Goal: Transaction & Acquisition: Purchase product/service

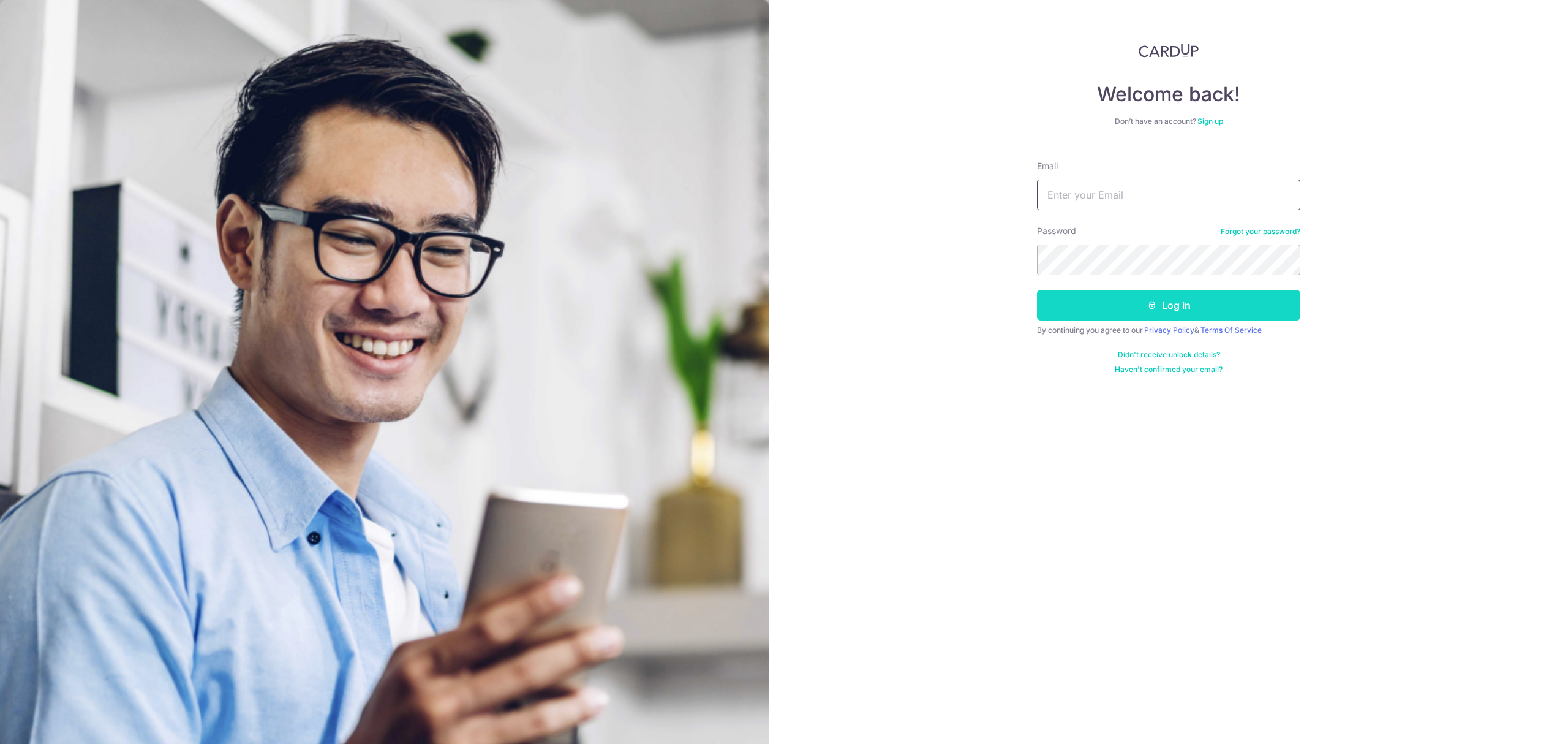
type input "talbot.andy@gmail.com"
click at [1135, 307] on button "Log in" at bounding box center [1169, 305] width 263 height 31
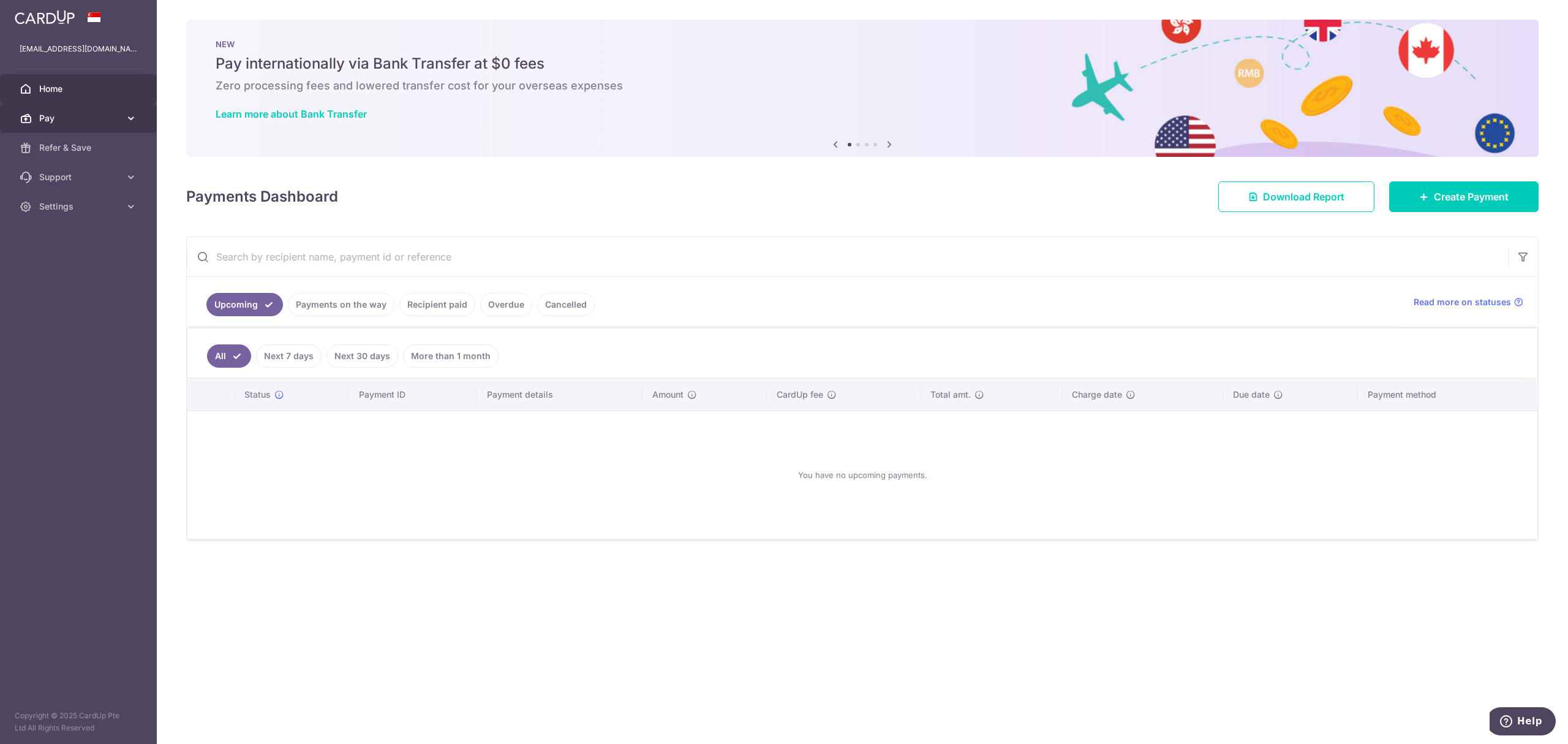
click at [59, 123] on span "Pay" at bounding box center [80, 118] width 81 height 12
click at [65, 150] on span "Payments" at bounding box center [80, 148] width 81 height 12
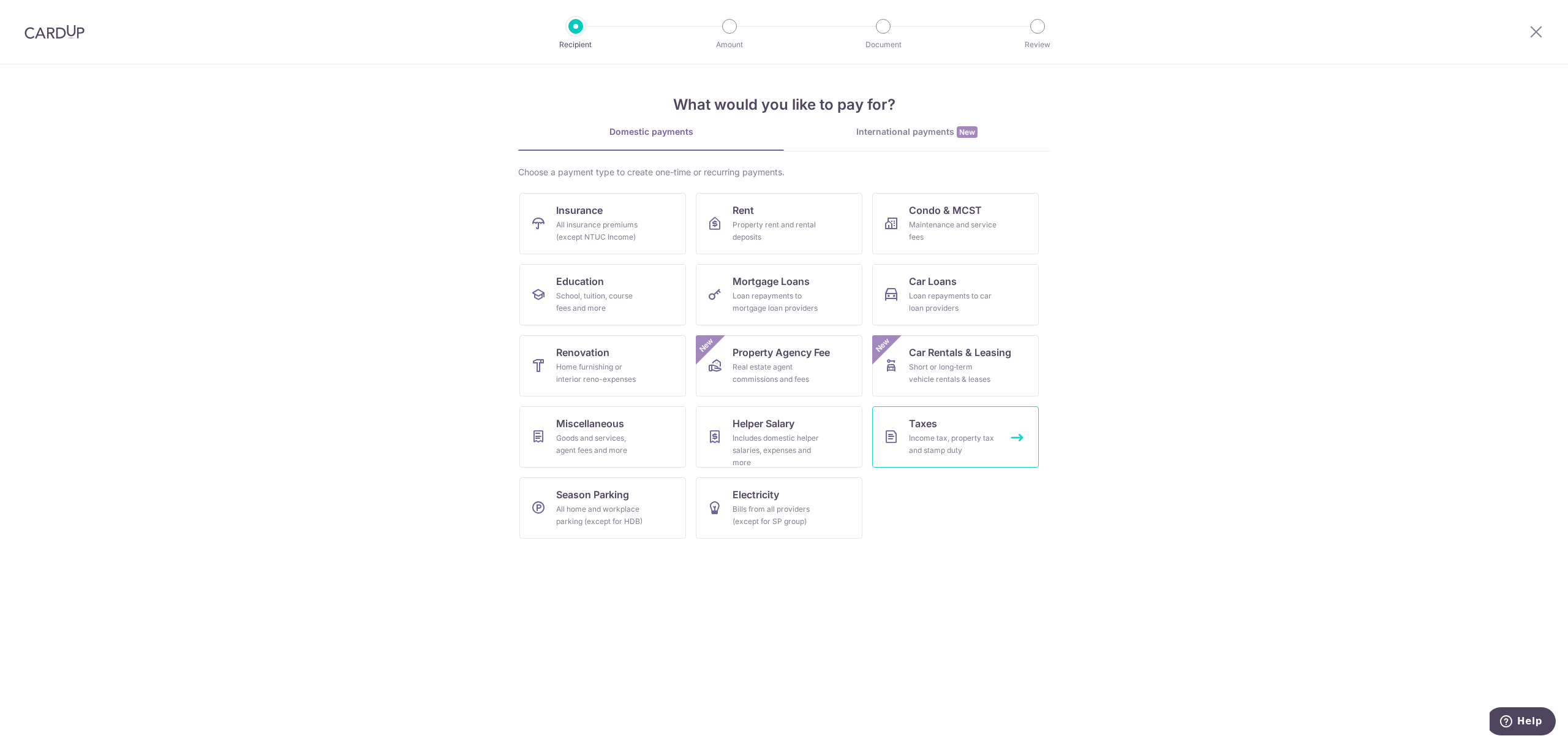
click at [932, 447] on div "Income tax, property tax and stamp duty" at bounding box center [953, 444] width 89 height 24
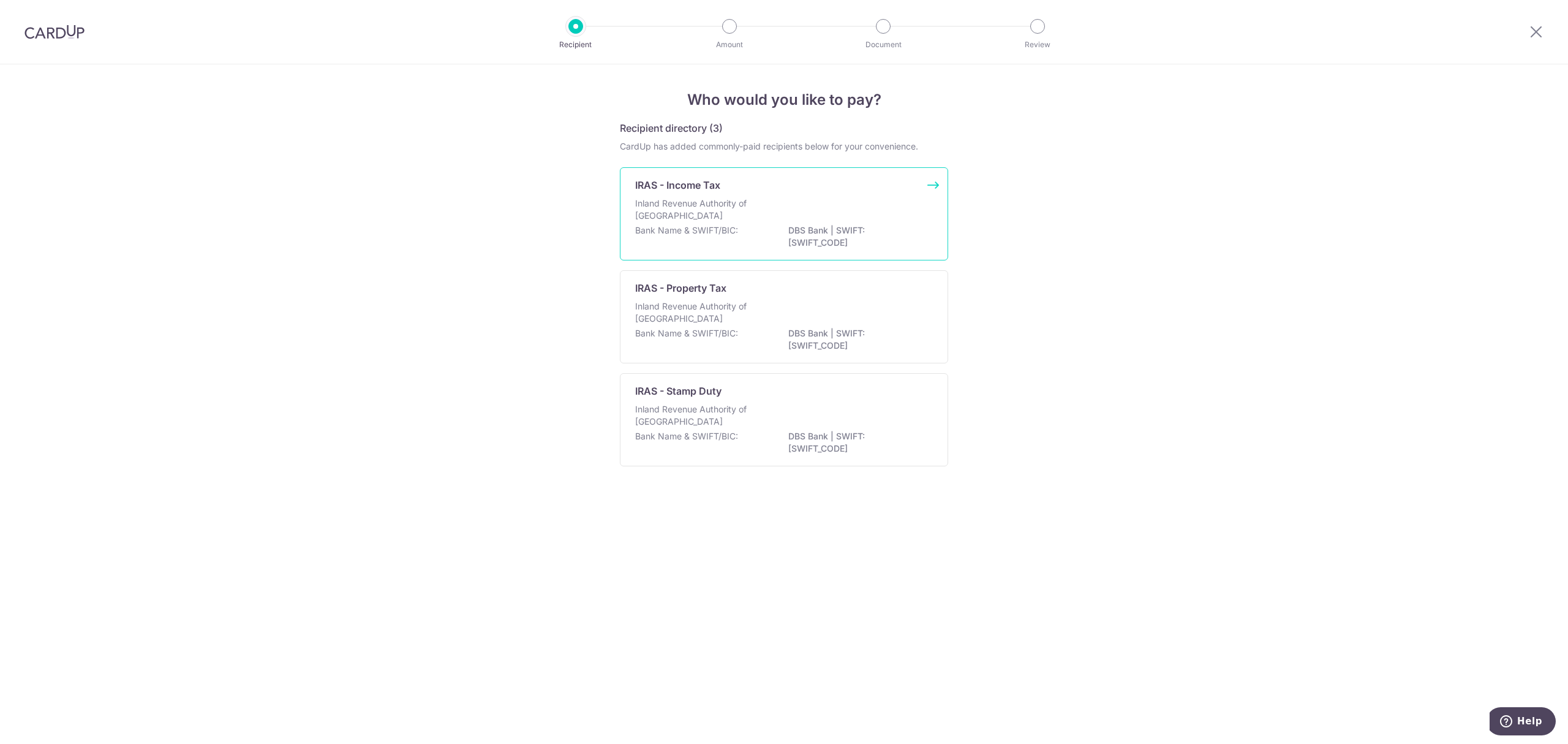
click at [836, 212] on div "Inland Revenue Authority of Singapore" at bounding box center [784, 210] width 298 height 27
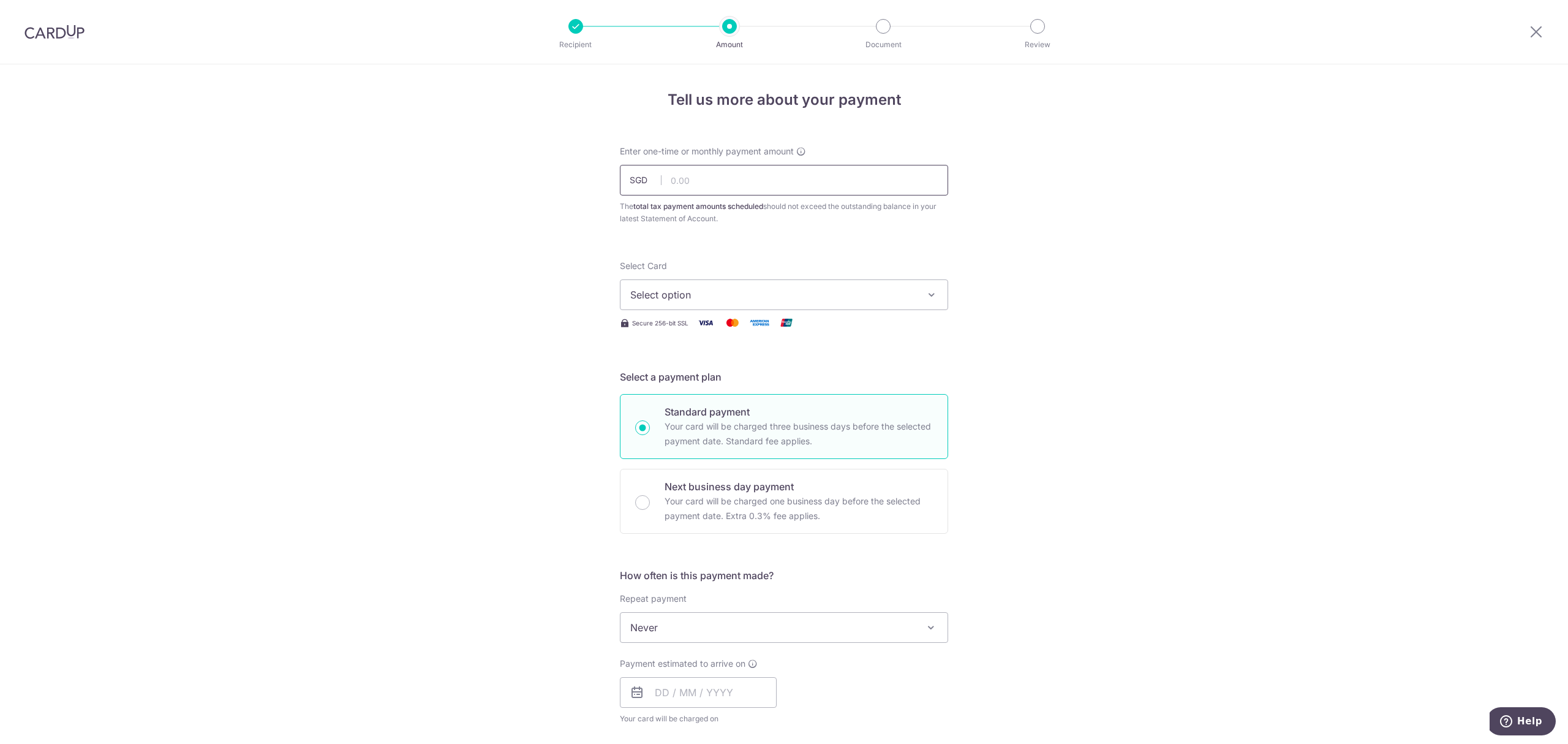
click at [718, 175] on input "text" at bounding box center [784, 181] width 329 height 31
type input "663.60"
click at [690, 283] on button "Select option" at bounding box center [784, 295] width 329 height 31
click at [704, 376] on span "**** 7821" at bounding box center [784, 382] width 308 height 15
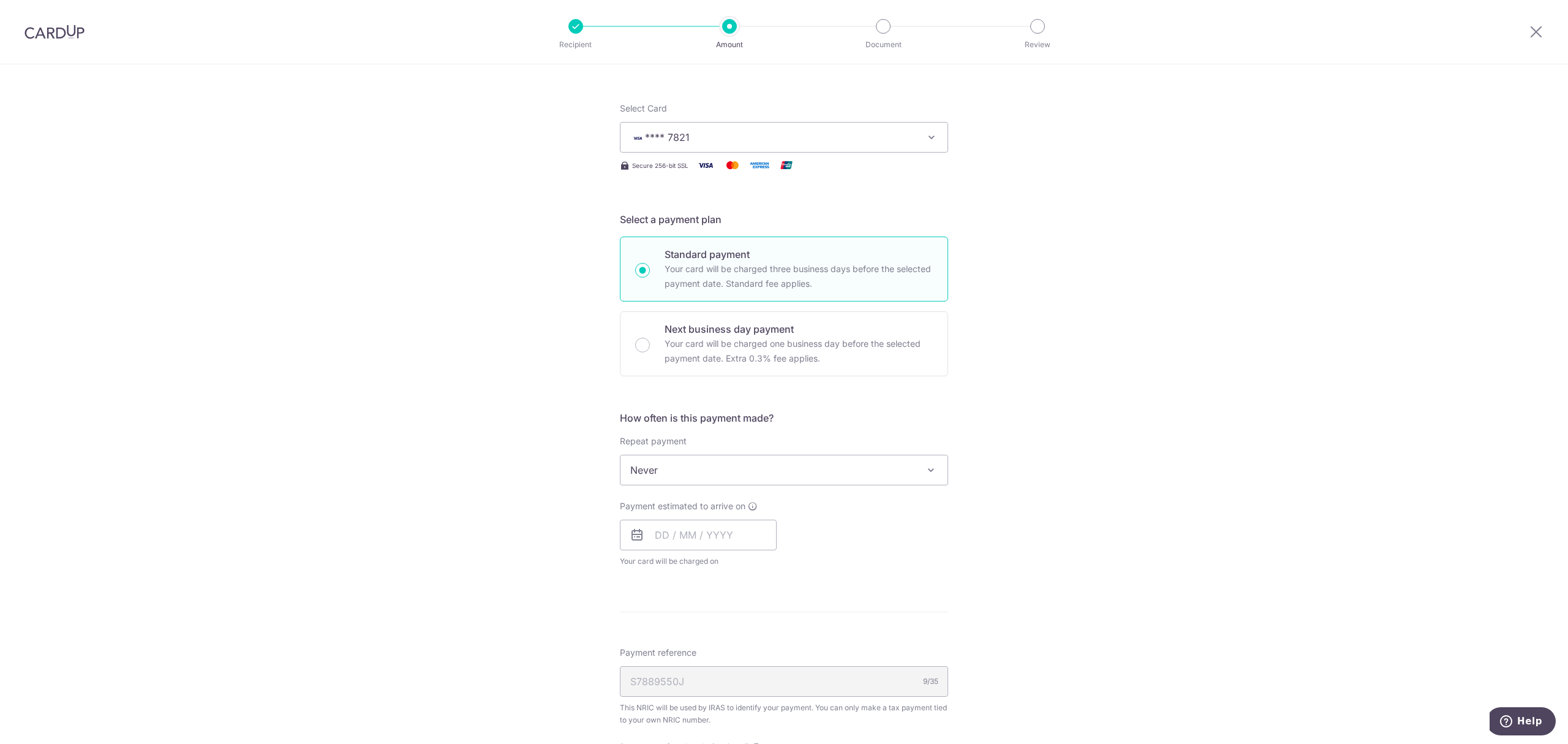
scroll to position [163, 0]
click at [727, 461] on span "Never" at bounding box center [784, 464] width 327 height 29
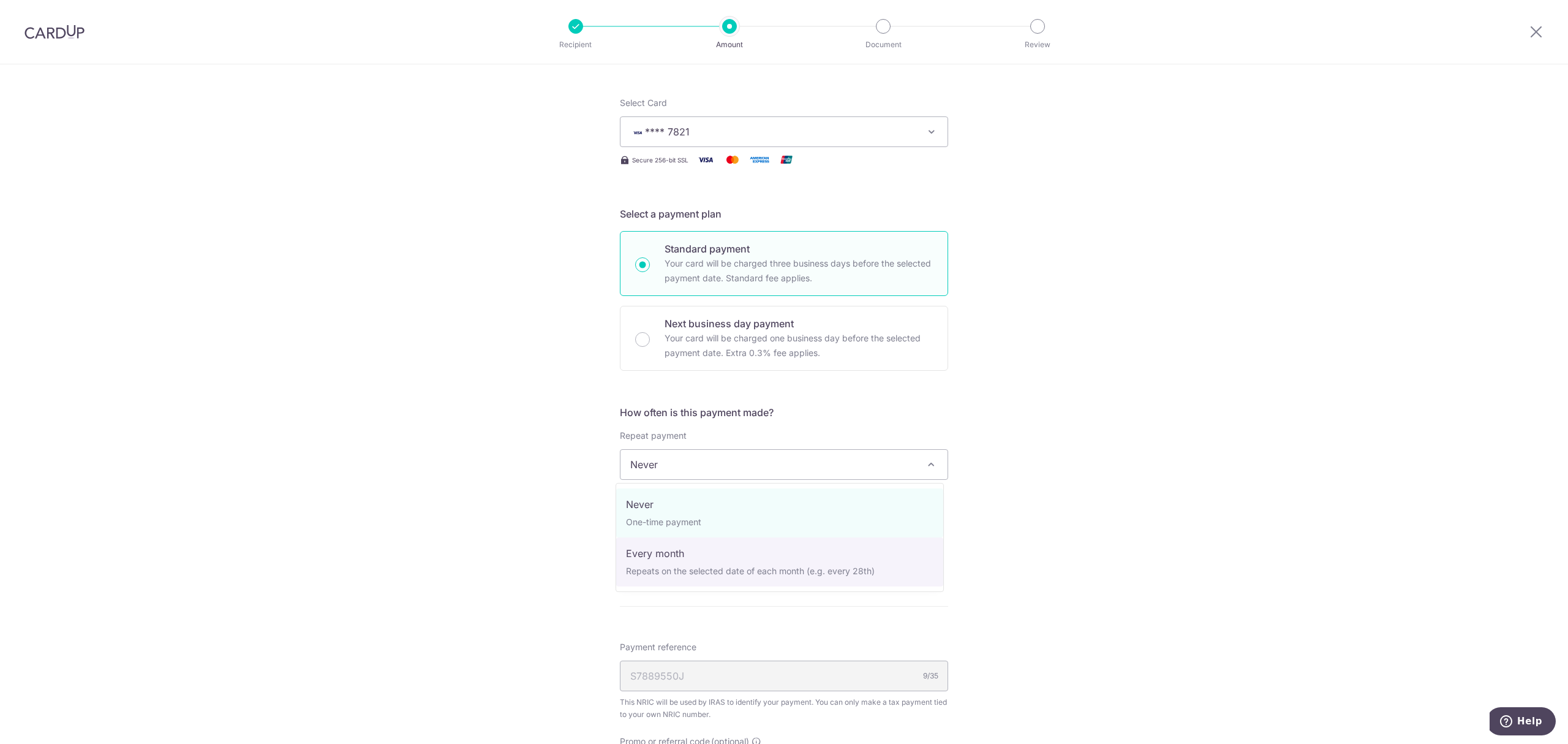
select select "3"
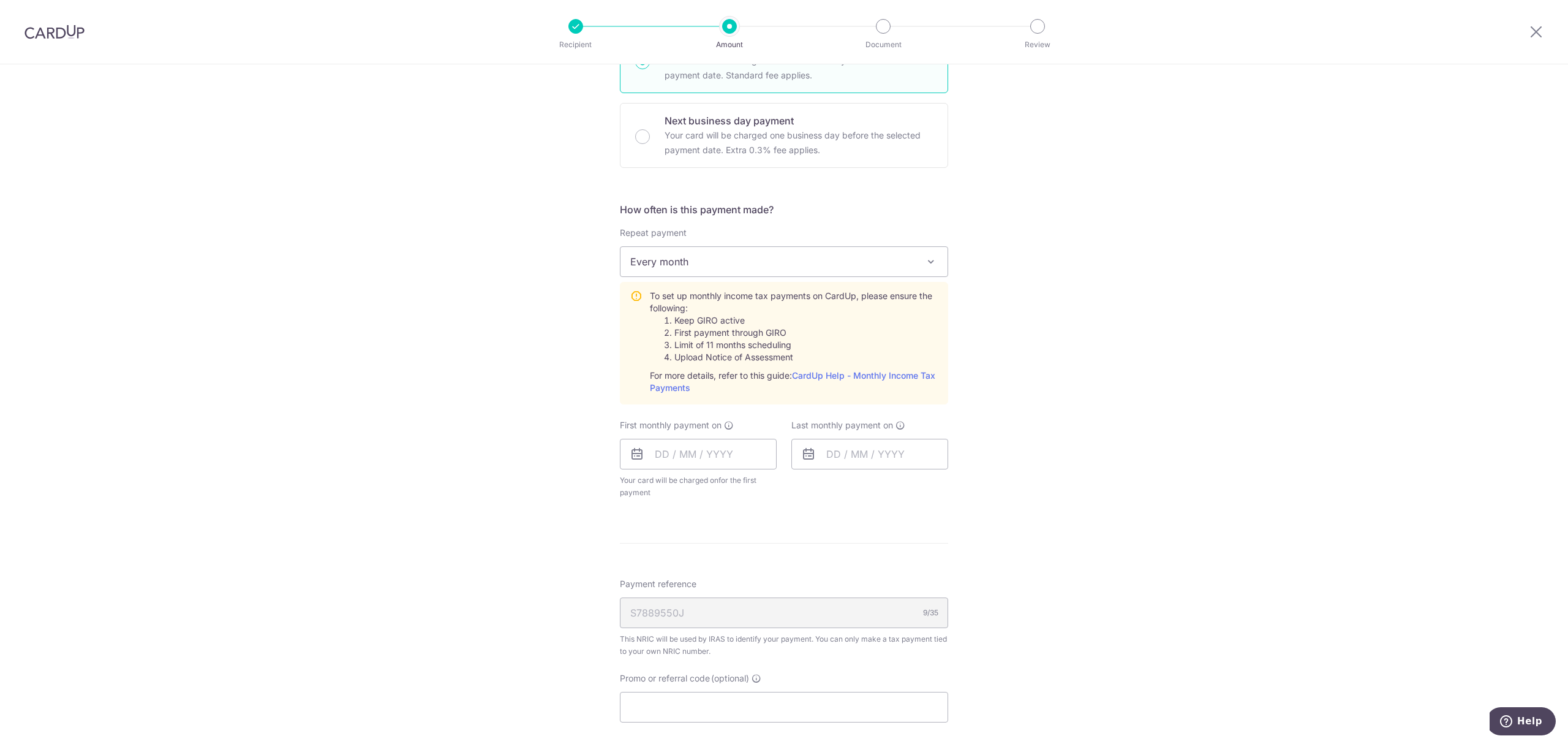
scroll to position [408, 0]
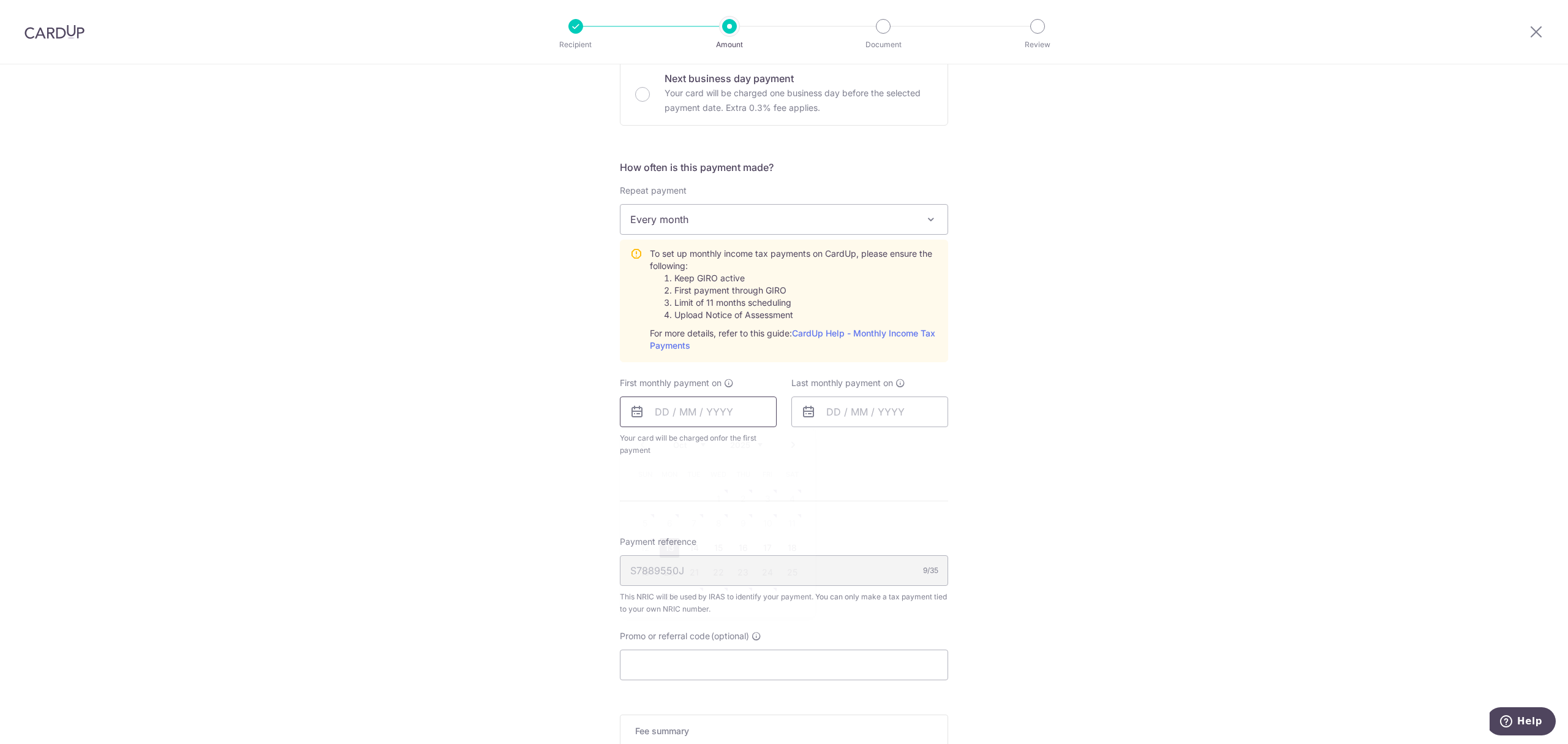
click at [723, 412] on input "text" at bounding box center [698, 412] width 157 height 31
click at [687, 408] on input "text" at bounding box center [698, 412] width 157 height 31
click at [663, 599] on link "27" at bounding box center [669, 596] width 20 height 20
type input "[DATE]"
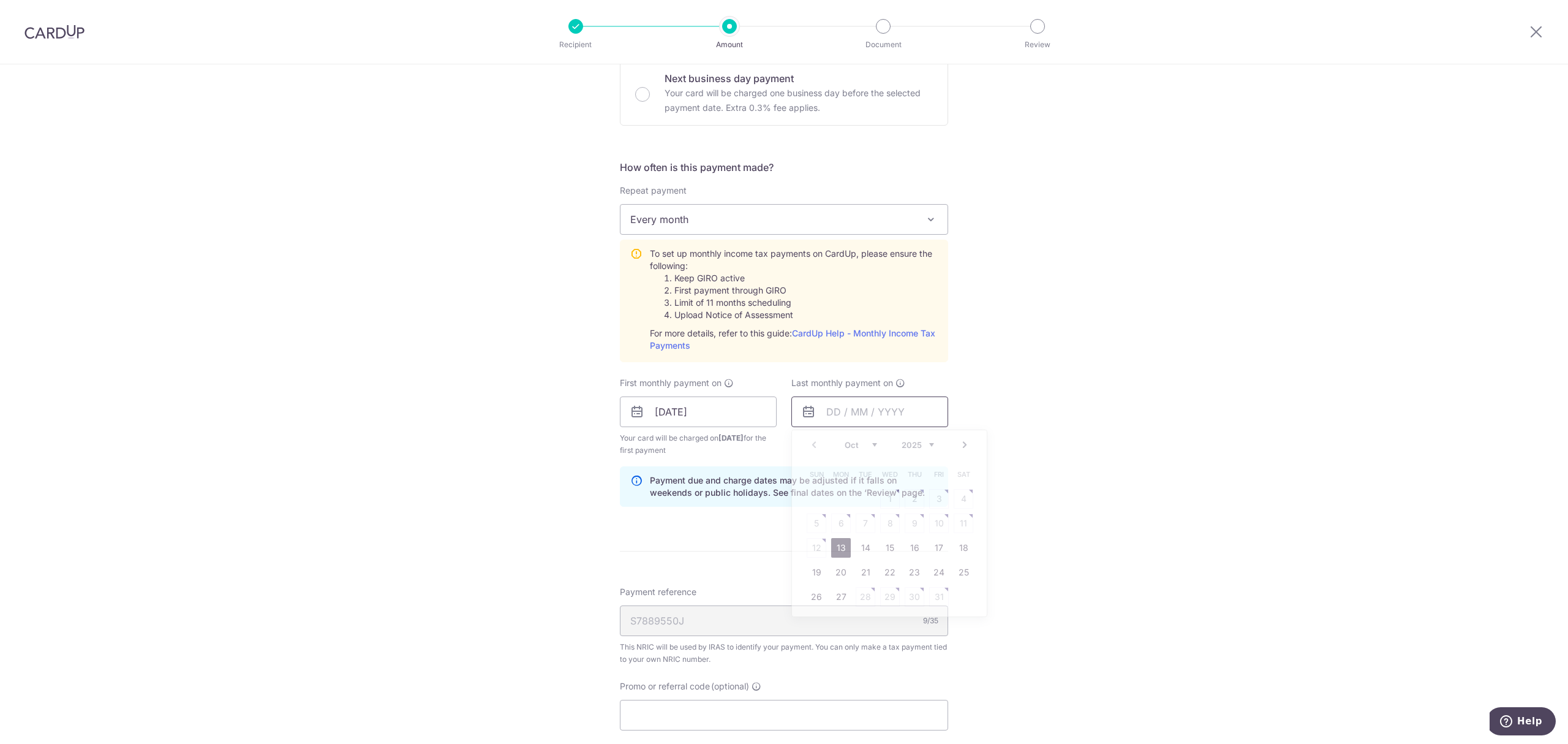
click at [844, 417] on input "text" at bounding box center [870, 412] width 157 height 31
click at [958, 444] on link "Next" at bounding box center [964, 444] width 15 height 15
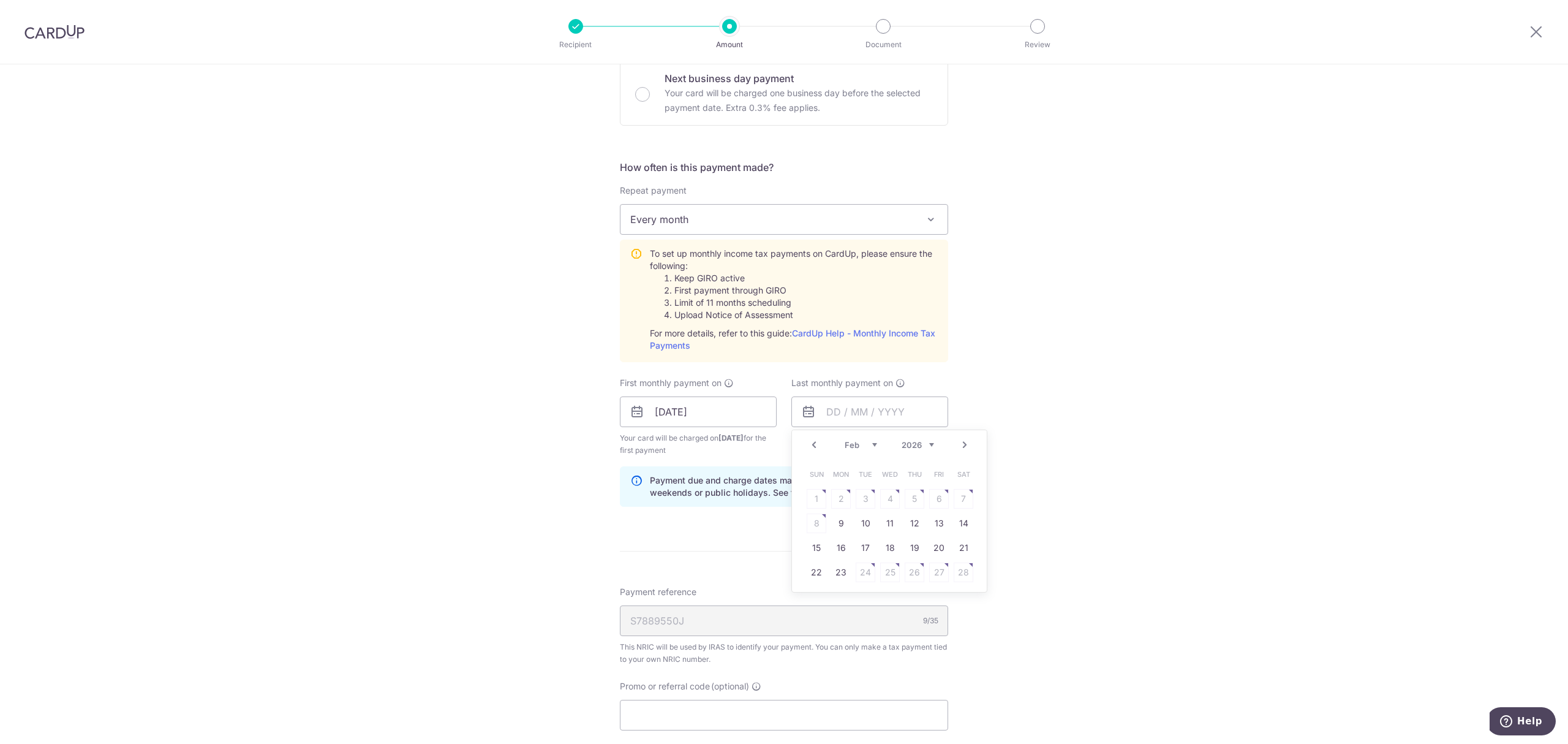
click at [958, 444] on link "Next" at bounding box center [964, 444] width 15 height 15
click at [893, 596] on table "Sun Mon Tue Wed Thu Fri Sat 1 2 3 4 5 6 7 8 9 10 11 12 13 14 15 16 17 18 19 20 …" at bounding box center [889, 535] width 171 height 147
click at [811, 450] on link "Prev" at bounding box center [814, 444] width 15 height 15
click at [882, 574] on link "25" at bounding box center [889, 572] width 20 height 20
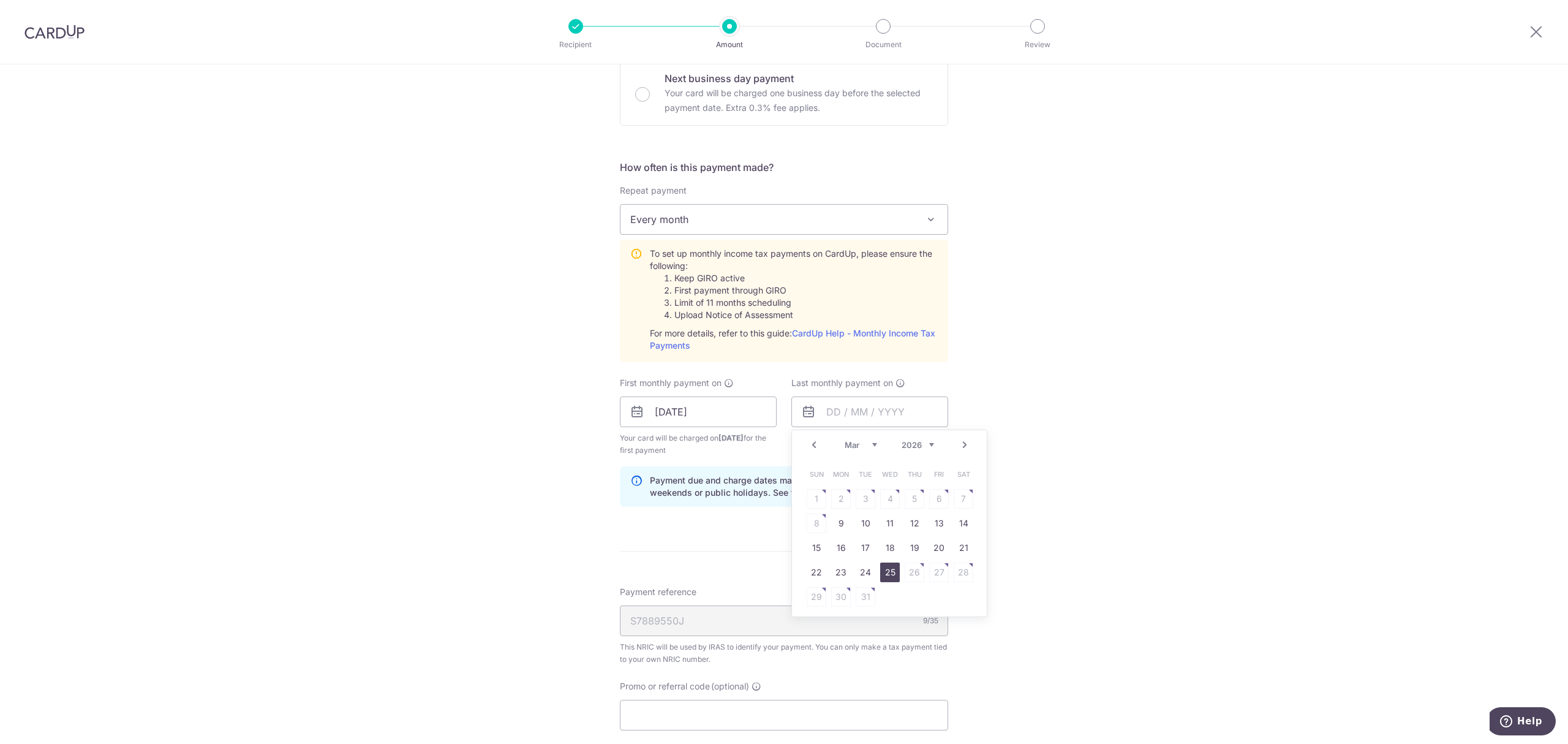
type input "25/03/2026"
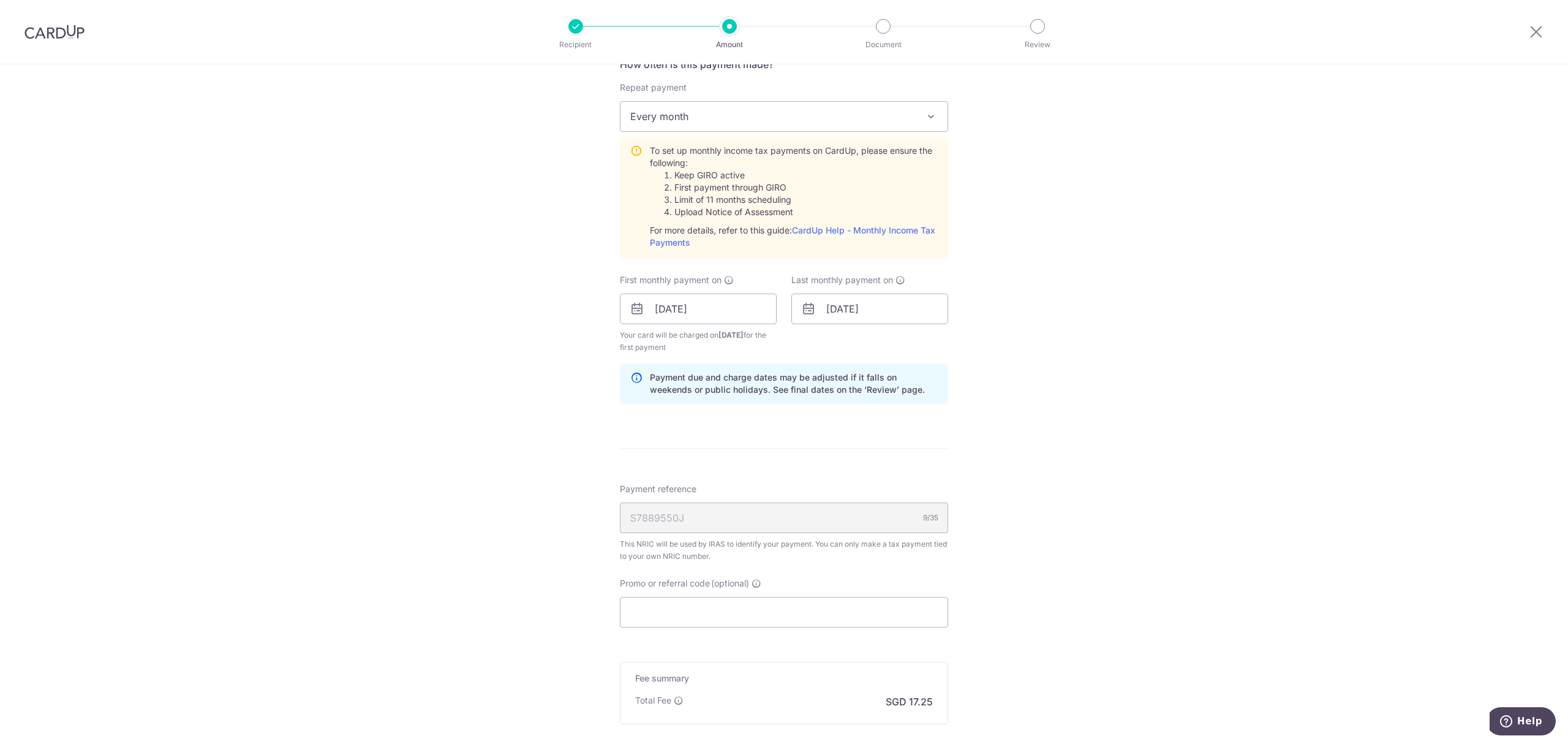
scroll to position [650, 0]
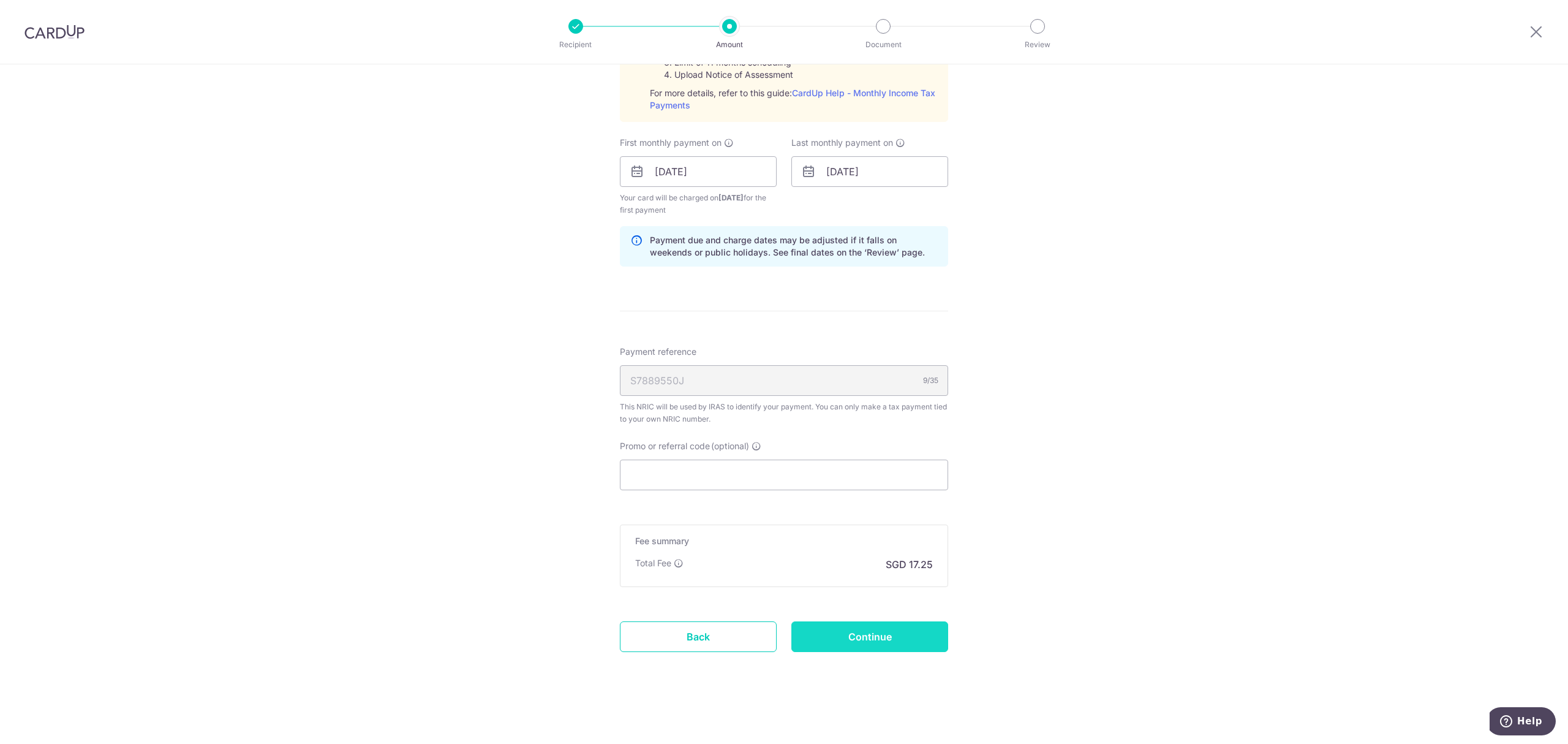
click at [902, 643] on input "Continue" at bounding box center [870, 636] width 157 height 31
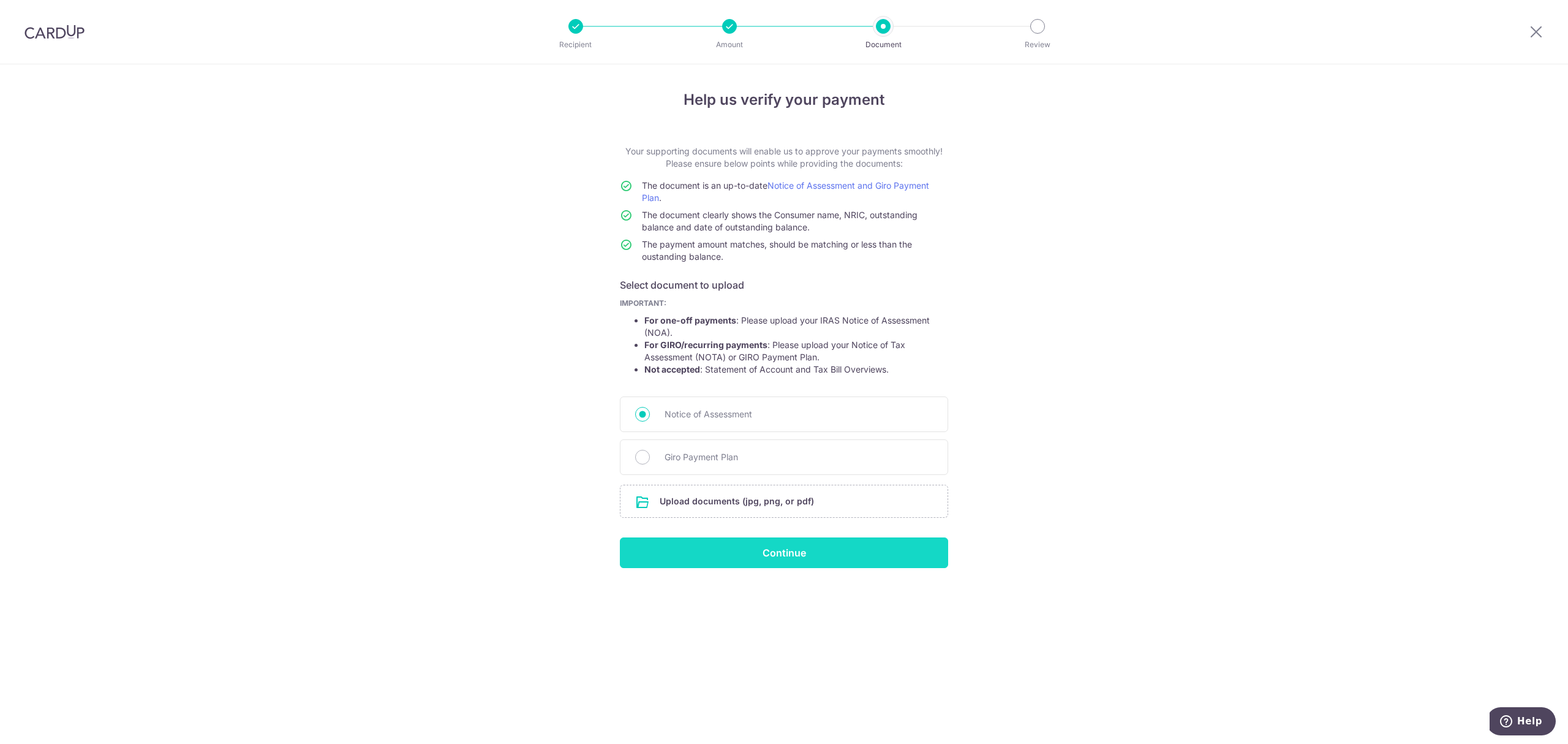
click at [750, 555] on input "Continue" at bounding box center [784, 553] width 329 height 31
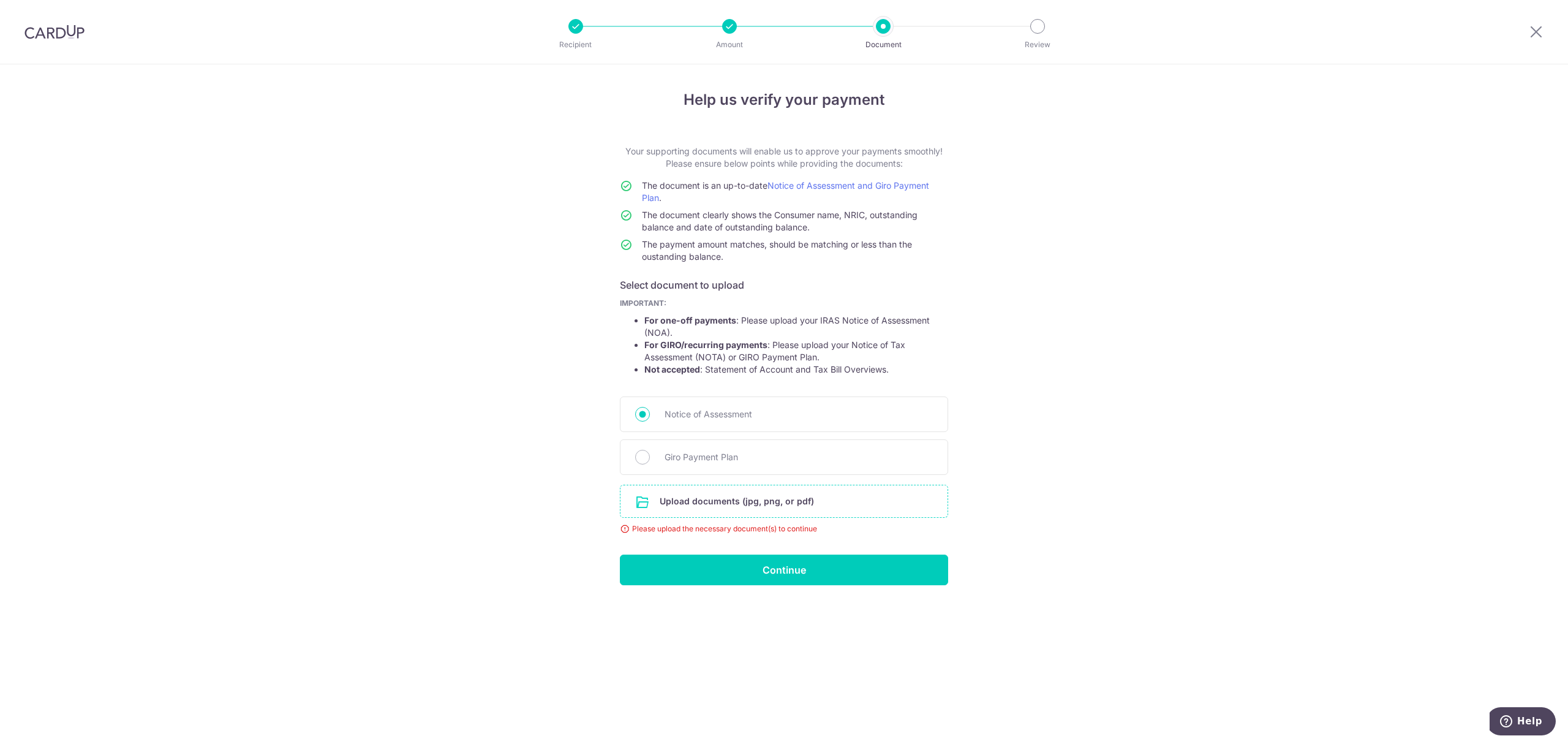
click at [745, 507] on input "file" at bounding box center [784, 501] width 327 height 32
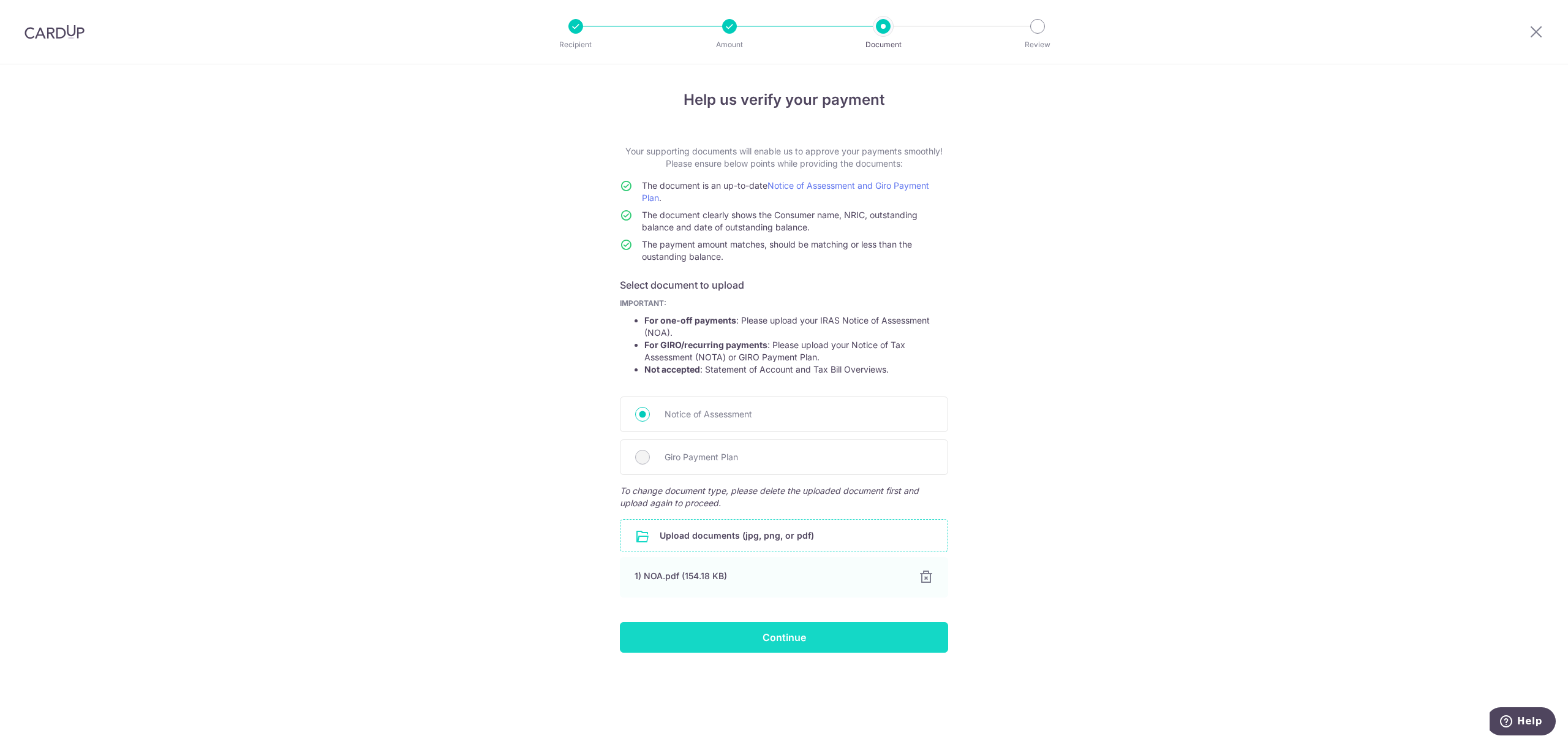
click at [790, 643] on input "Continue" at bounding box center [784, 637] width 329 height 31
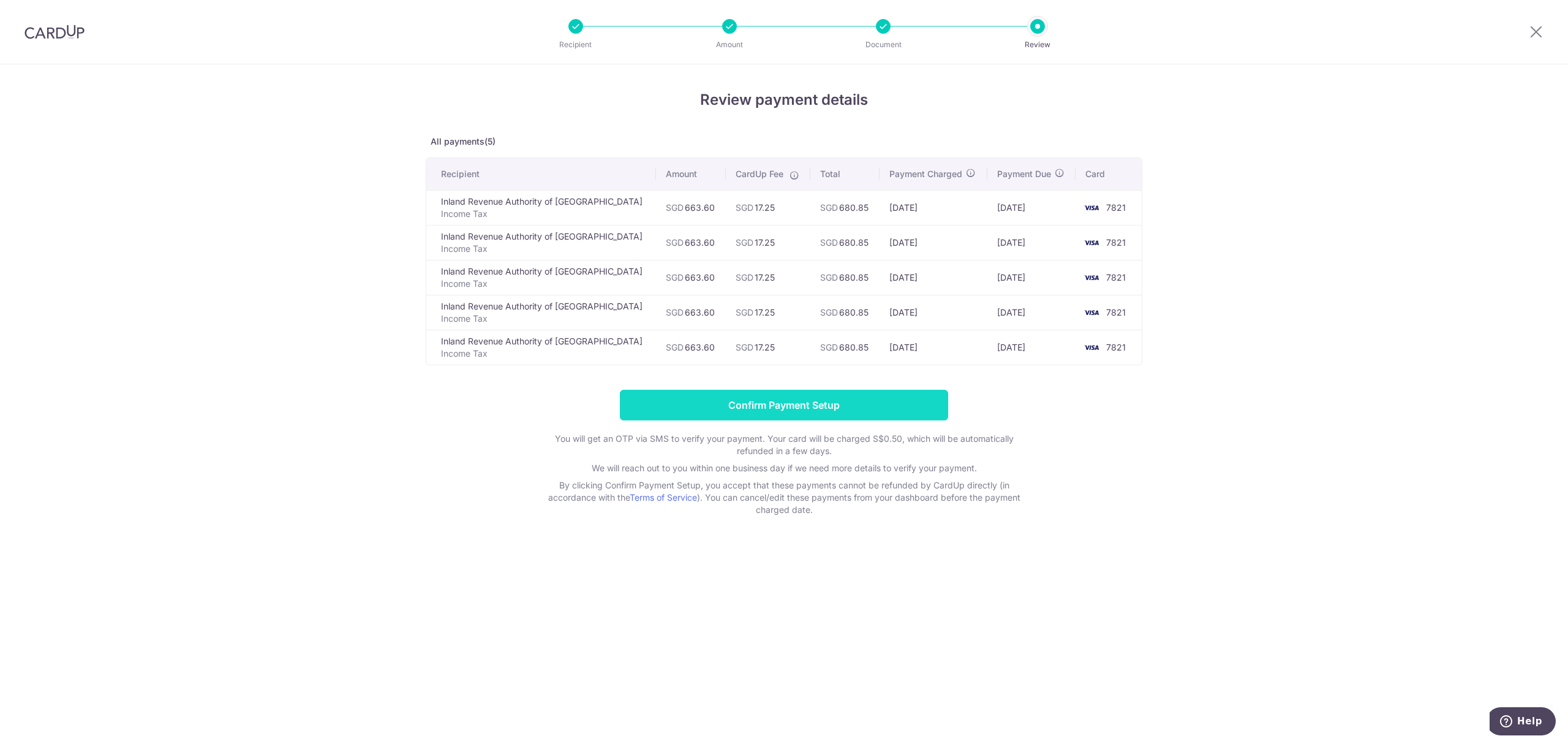
click at [782, 419] on input "Confirm Payment Setup" at bounding box center [784, 405] width 329 height 31
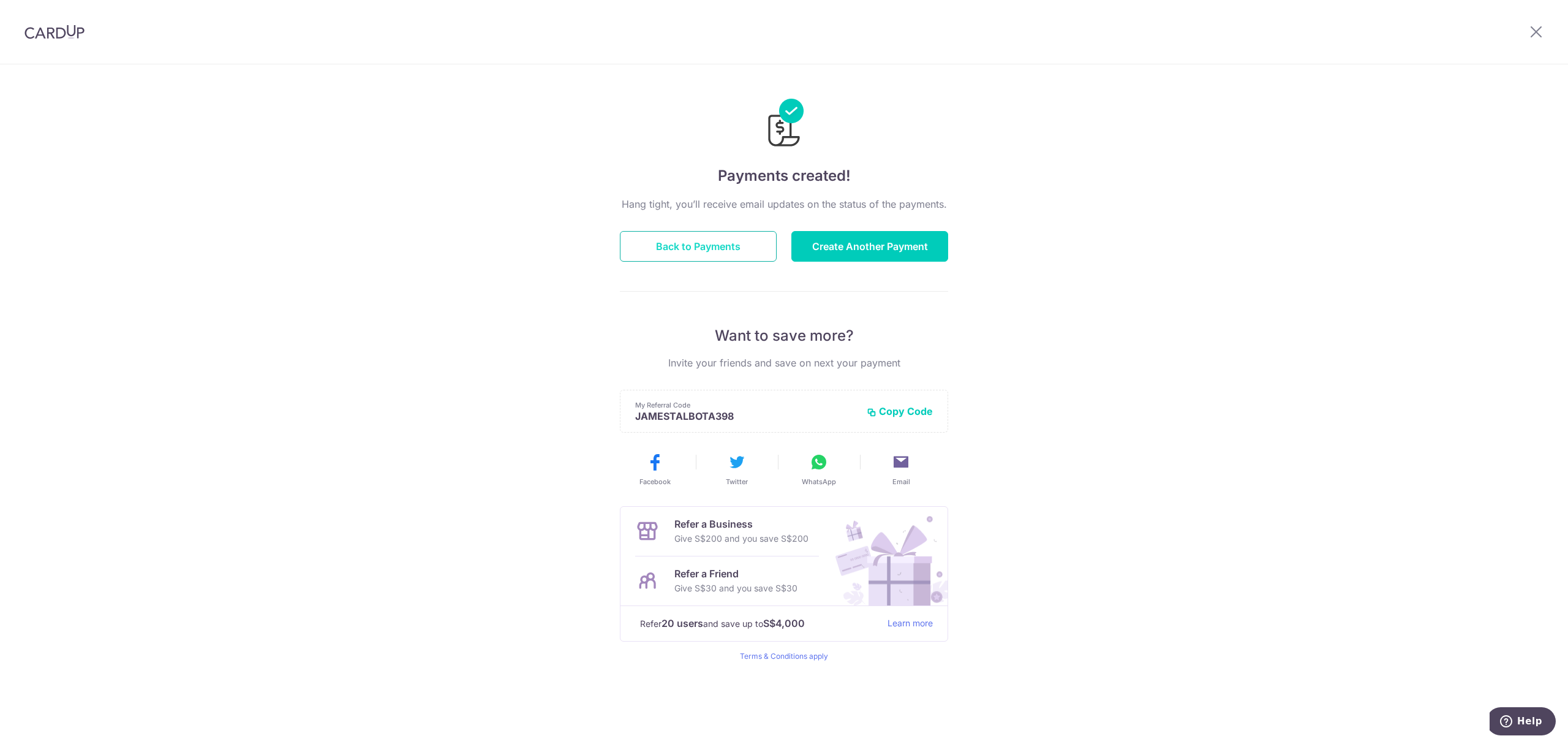
click at [647, 255] on button "Back to Payments" at bounding box center [698, 246] width 157 height 31
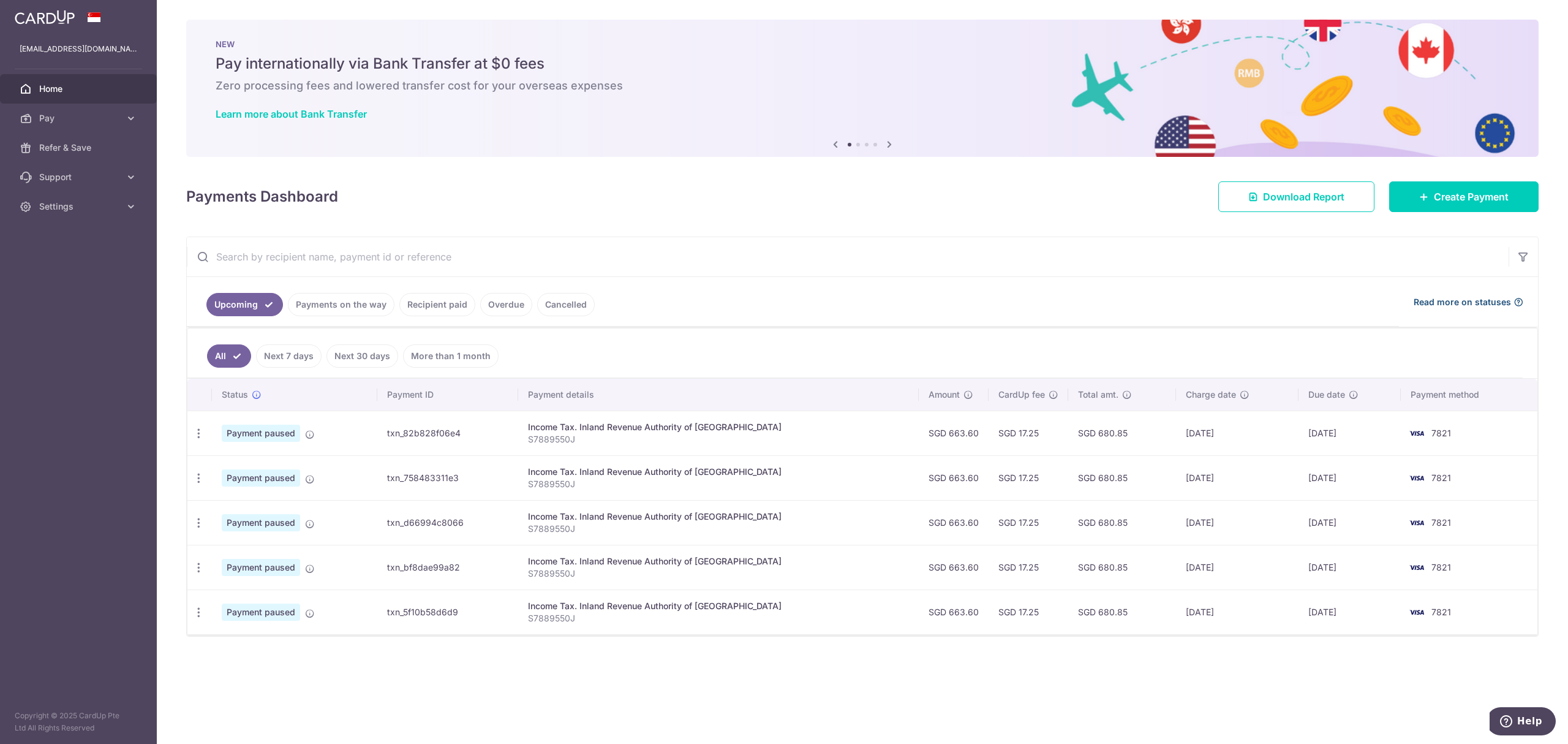
click at [1487, 299] on span "Read more on statuses" at bounding box center [1462, 302] width 97 height 12
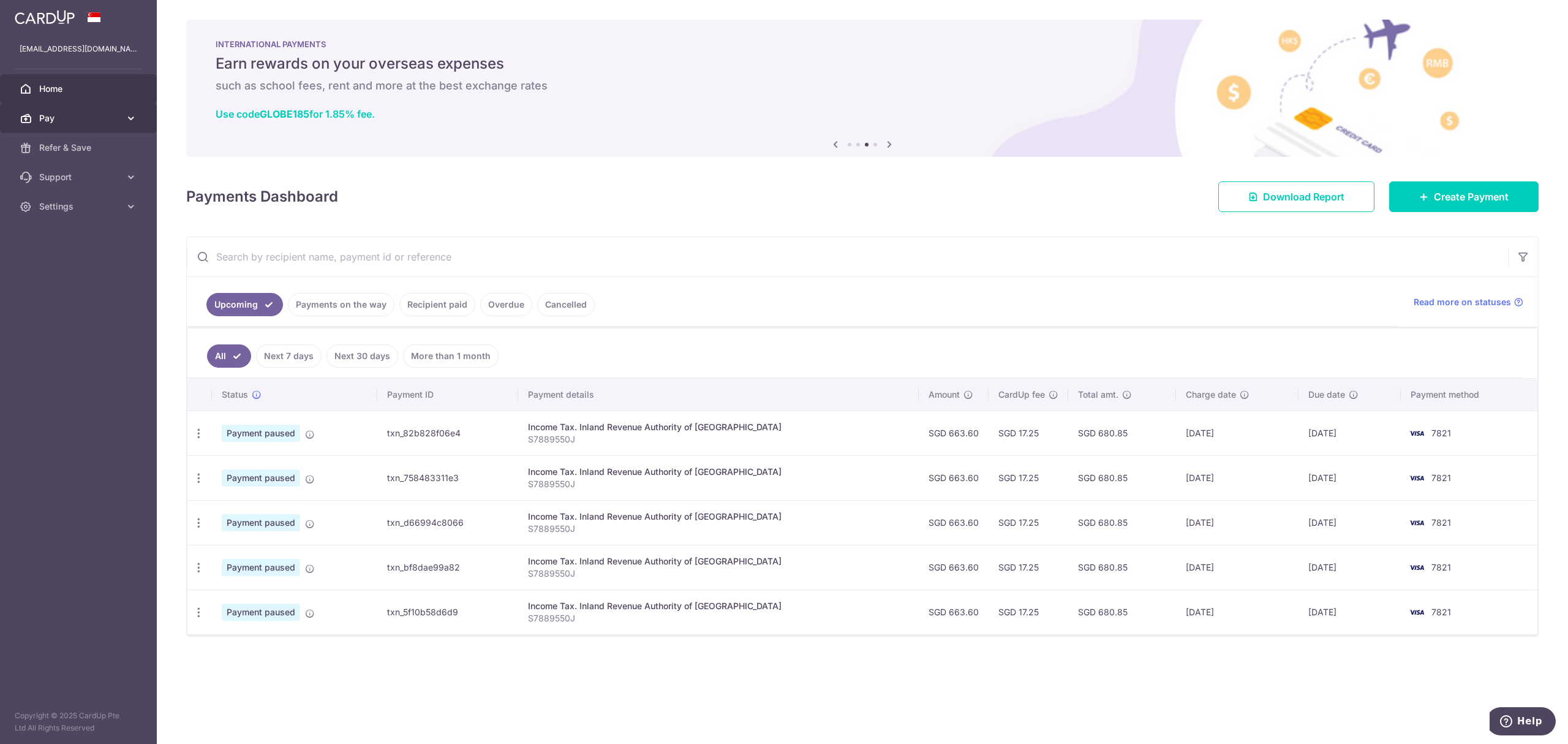
click at [24, 118] on icon at bounding box center [26, 118] width 12 height 12
click at [83, 150] on span "Payments" at bounding box center [80, 148] width 81 height 12
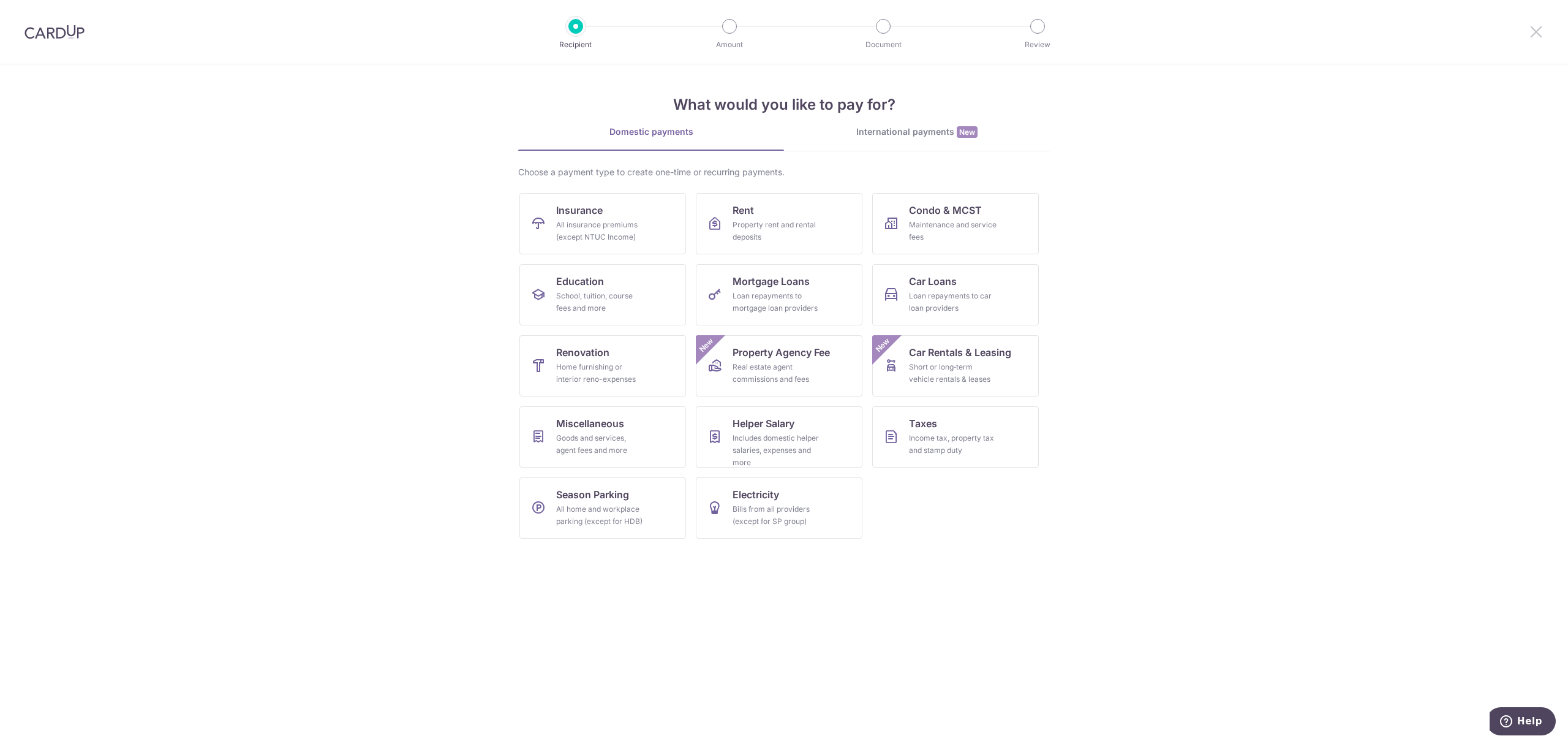
click at [1530, 35] on icon at bounding box center [1536, 32] width 15 height 15
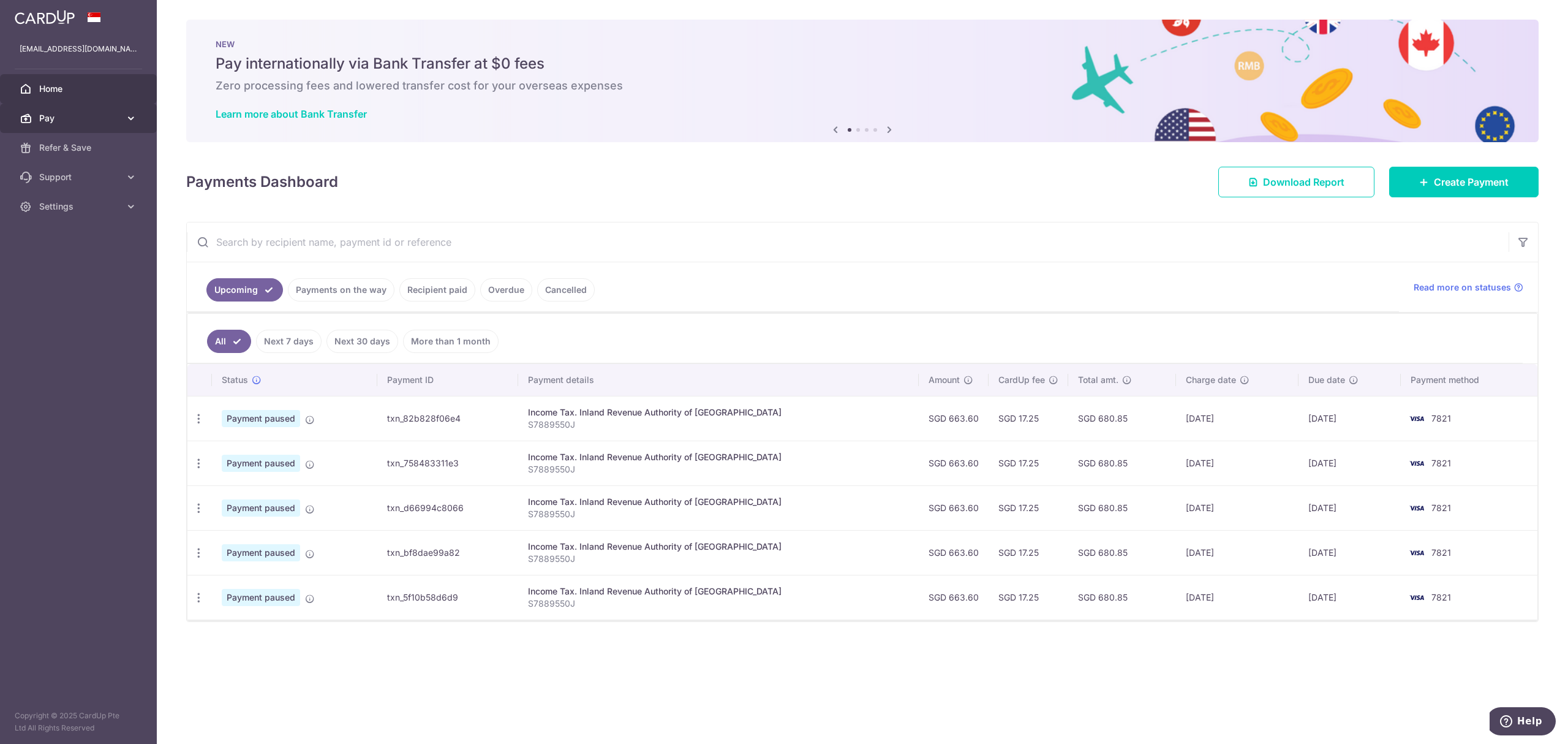
click at [95, 121] on span "Pay" at bounding box center [80, 118] width 81 height 12
click at [446, 292] on link "Recipient paid" at bounding box center [437, 289] width 76 height 23
